Goal: Task Accomplishment & Management: Use online tool/utility

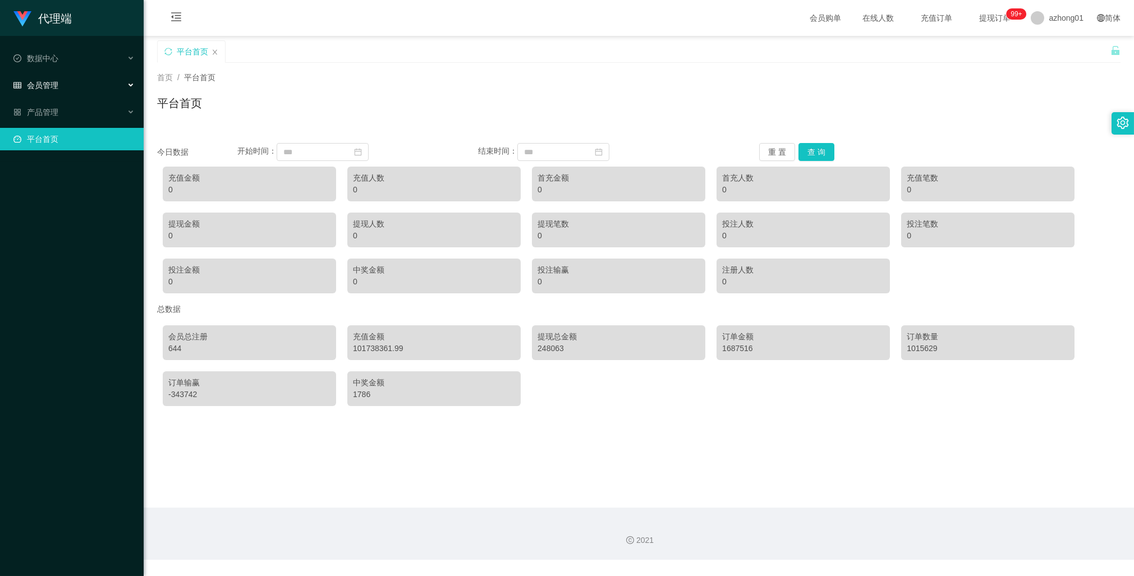
click at [45, 81] on span "会员管理" at bounding box center [35, 85] width 45 height 9
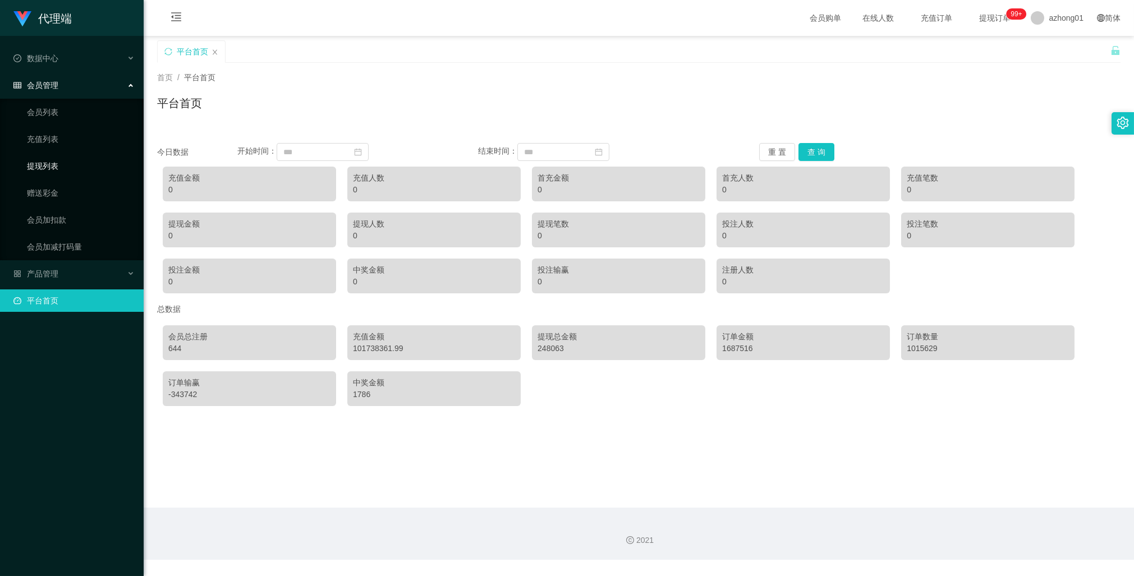
click at [66, 166] on link "提现列表" at bounding box center [81, 166] width 108 height 22
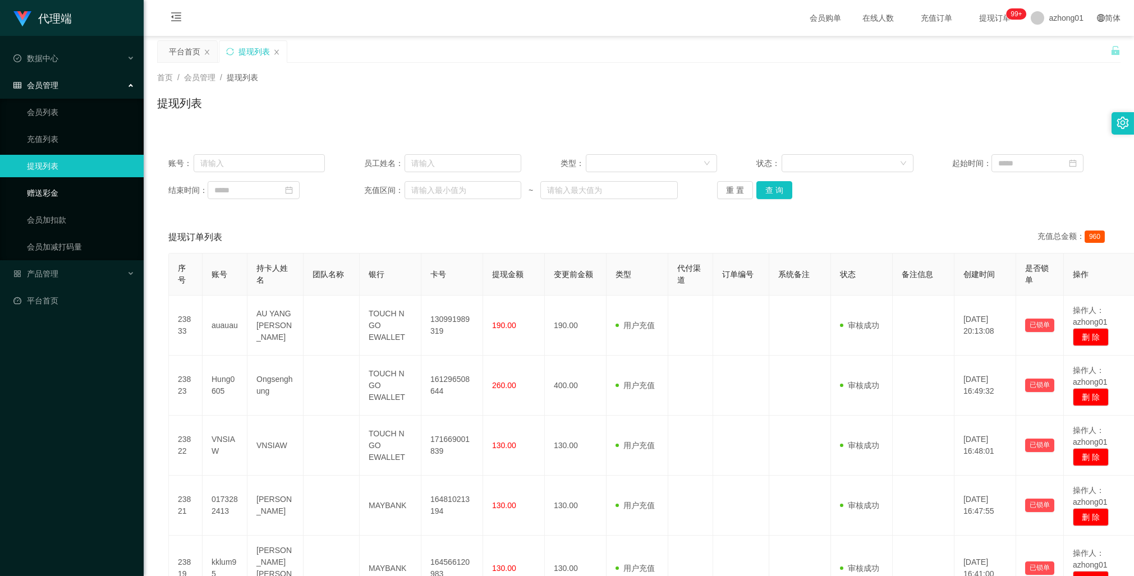
click at [57, 192] on link "赠送彩金" at bounding box center [81, 193] width 108 height 22
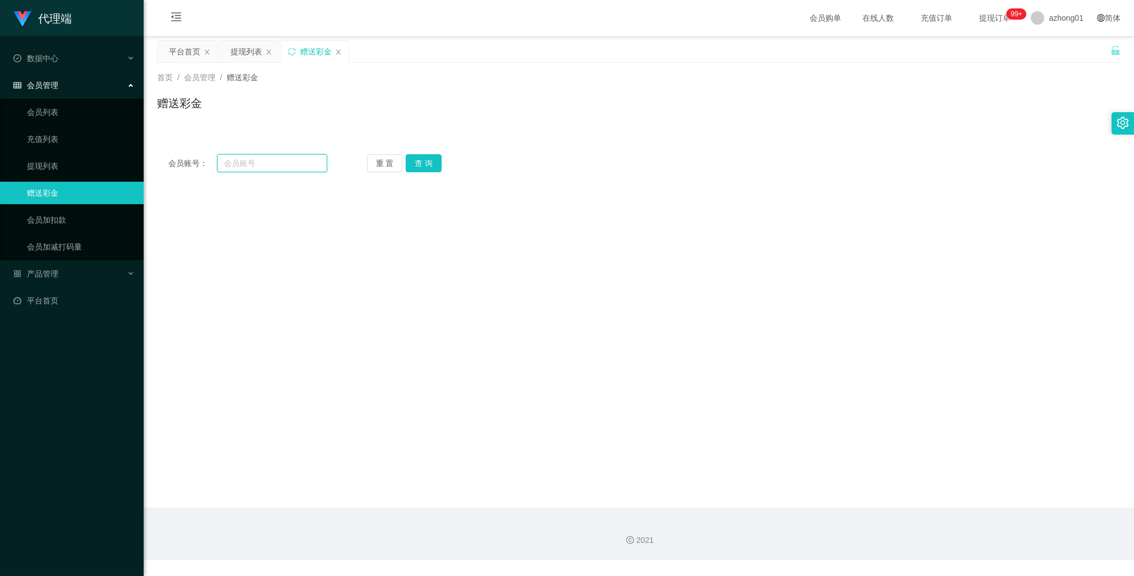
click at [251, 163] on input "text" at bounding box center [272, 163] width 110 height 18
paste input "Hung0605"
type input "Hung0605"
click at [432, 165] on button "查 询" at bounding box center [424, 163] width 36 height 18
